Goal: Information Seeking & Learning: Compare options

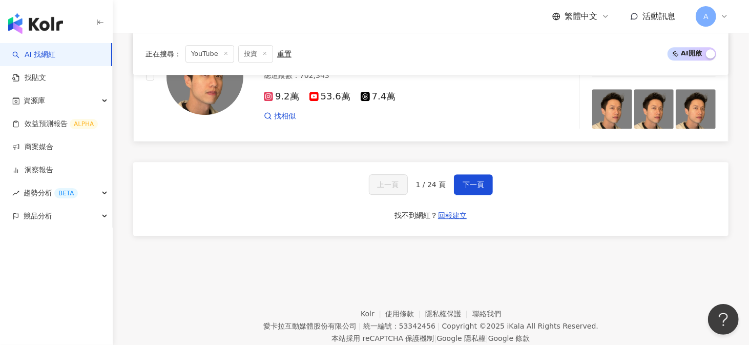
scroll to position [1816, 0]
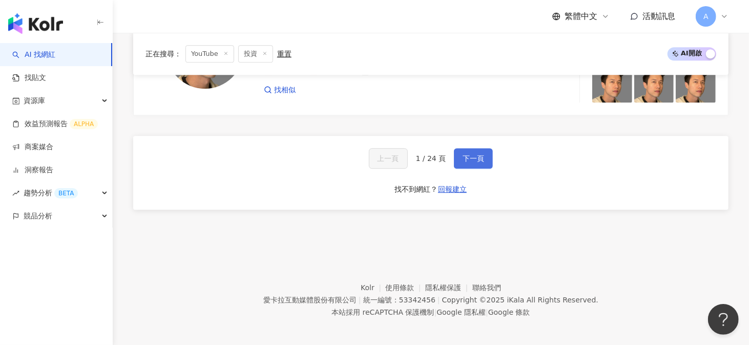
click at [470, 158] on span "下一頁" at bounding box center [473, 158] width 22 height 8
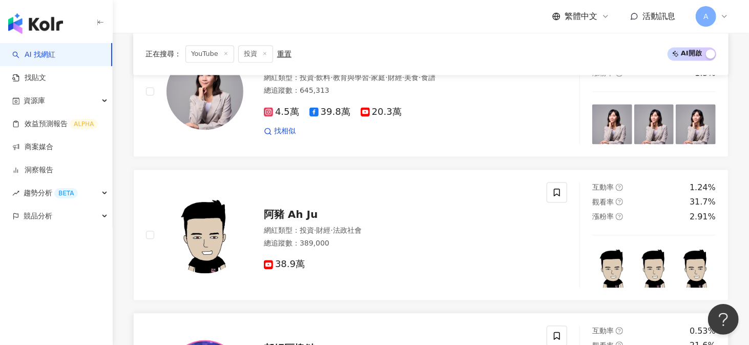
scroll to position [1244, 0]
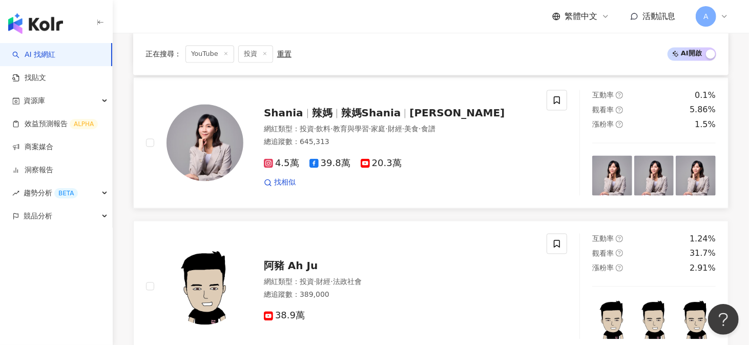
click at [375, 119] on div "Shania 辣媽 辣媽Shania Shania Lama 網紅類型 ： 投資 · 飲料 · 教育與學習 · 家庭 · 財經 · 美食 · 食譜 總追蹤數 …" at bounding box center [388, 142] width 291 height 90
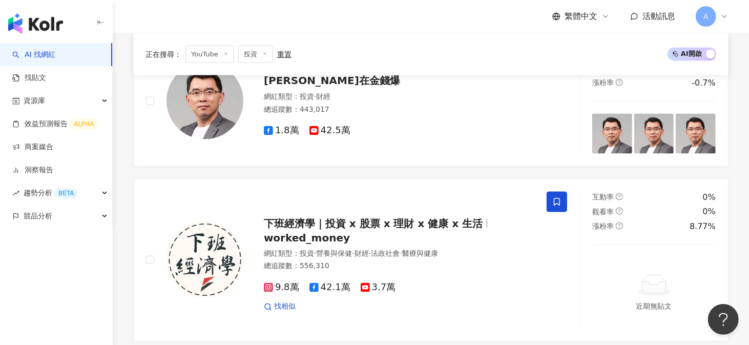
scroll to position [937, 0]
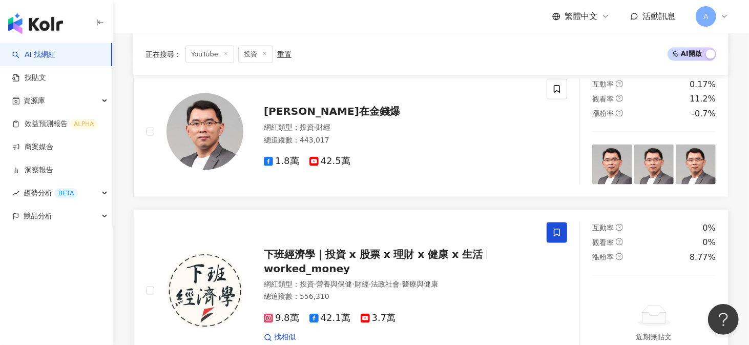
click at [313, 251] on span "下班經濟學｜投資 x 股票 x 理財 x 健康 x 生活" at bounding box center [373, 254] width 219 height 12
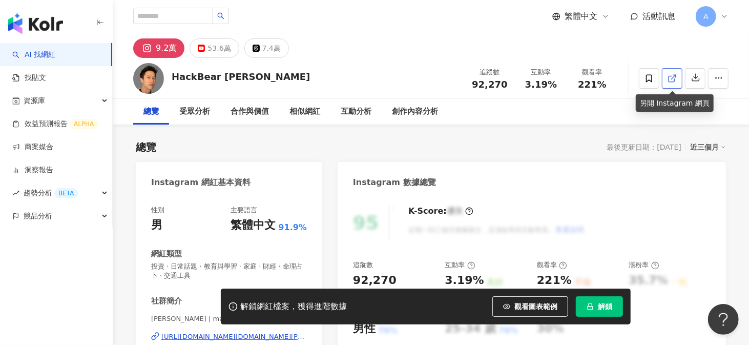
click at [671, 81] on icon at bounding box center [671, 79] width 6 height 6
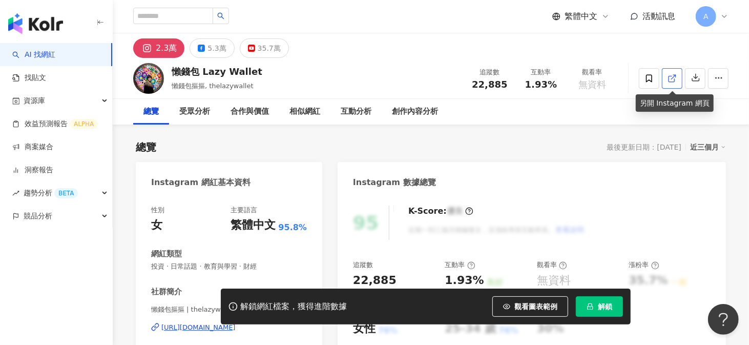
click at [671, 76] on icon at bounding box center [671, 78] width 9 height 9
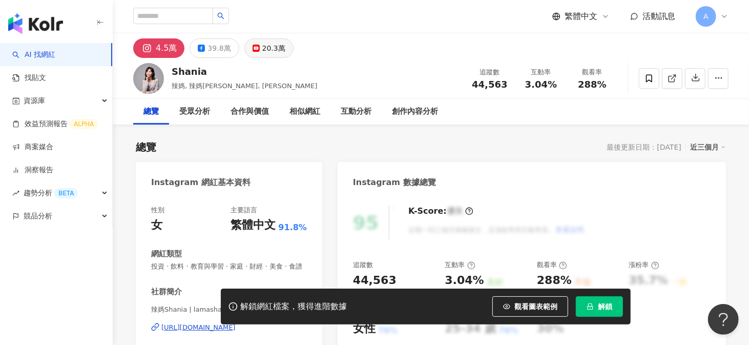
click at [271, 54] on div "20.3萬" at bounding box center [273, 48] width 23 height 14
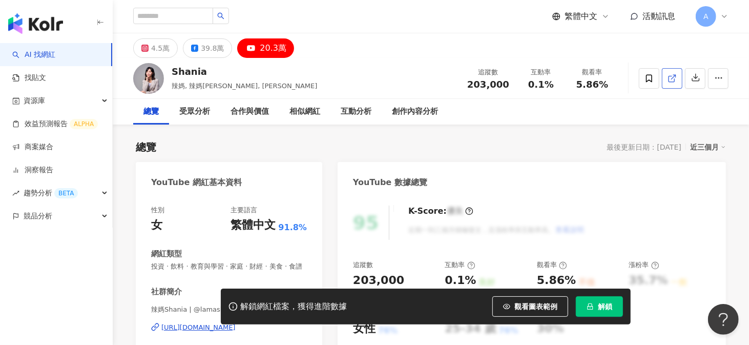
click at [674, 78] on icon at bounding box center [671, 78] width 9 height 9
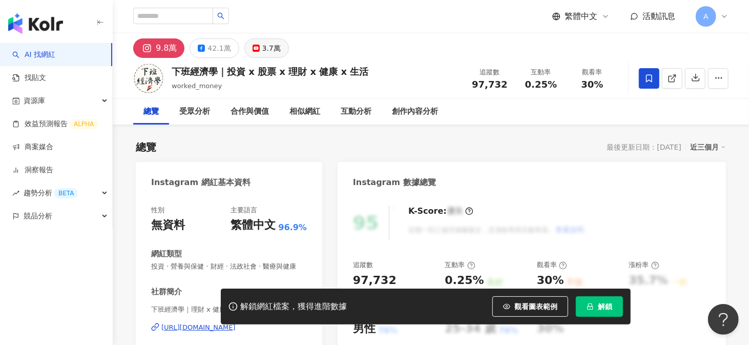
click at [273, 53] on div "3.7萬" at bounding box center [271, 48] width 18 height 14
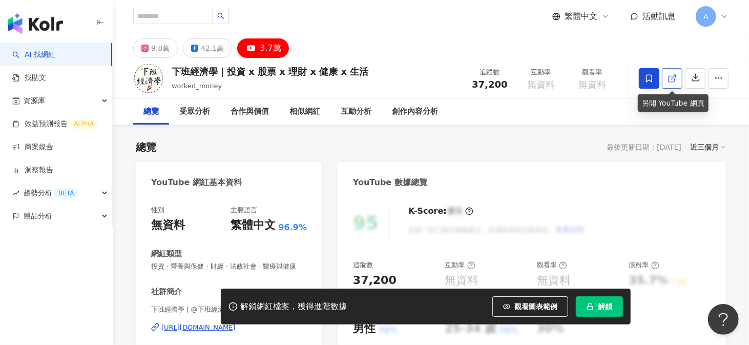
click at [675, 78] on icon at bounding box center [671, 78] width 9 height 9
